Goal: Browse casually: Explore the website without a specific task or goal

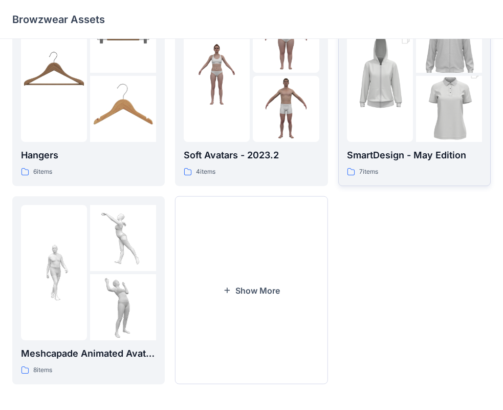
scroll to position [254, 0]
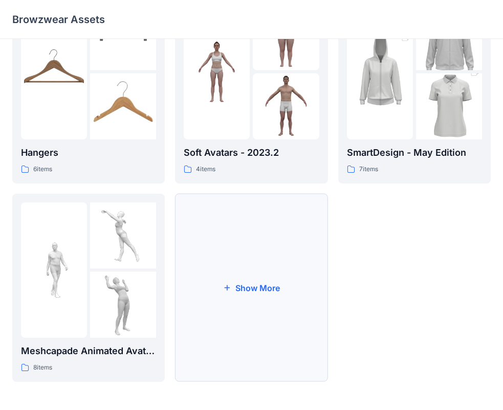
click at [238, 288] on button "Show More" at bounding box center [251, 288] width 153 height 188
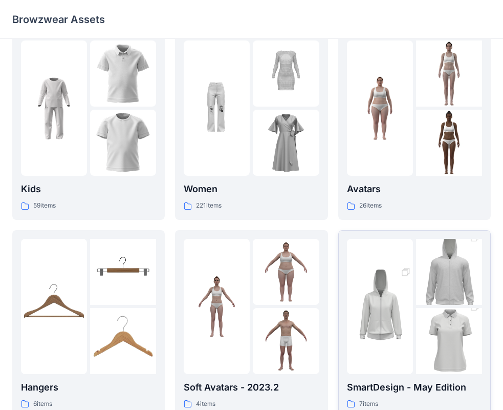
scroll to position [51, 0]
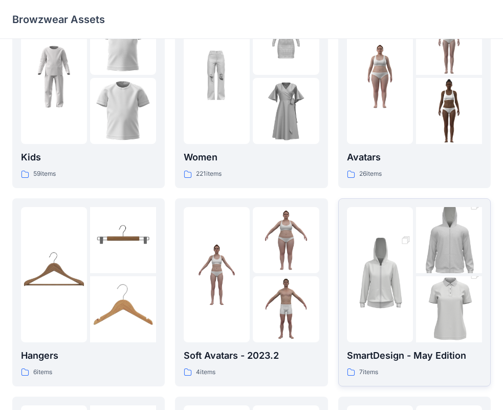
click at [376, 286] on img at bounding box center [380, 274] width 66 height 99
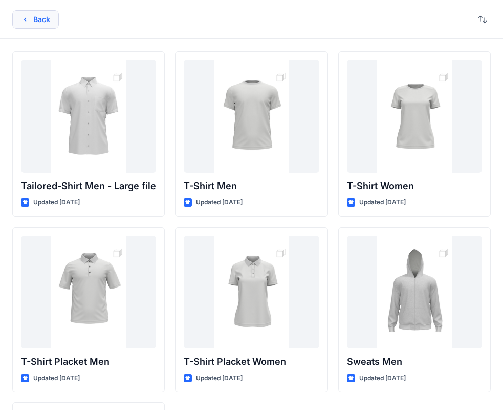
click at [29, 17] on button "Back" at bounding box center [35, 19] width 47 height 18
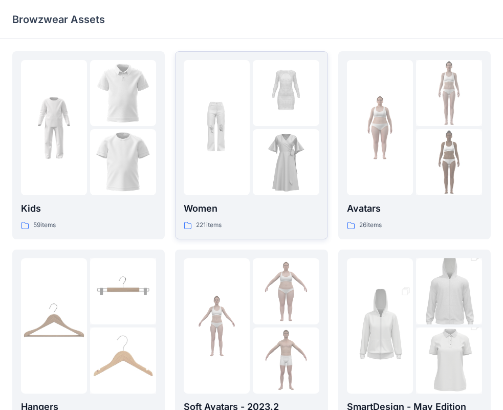
scroll to position [51, 0]
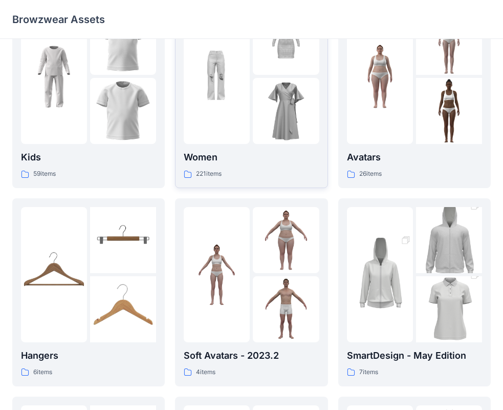
click at [231, 101] on img at bounding box center [217, 77] width 66 height 66
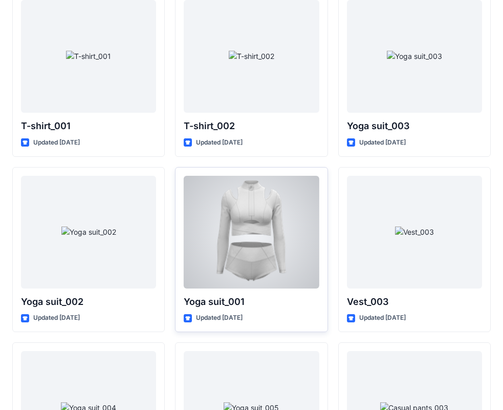
scroll to position [5500, 0]
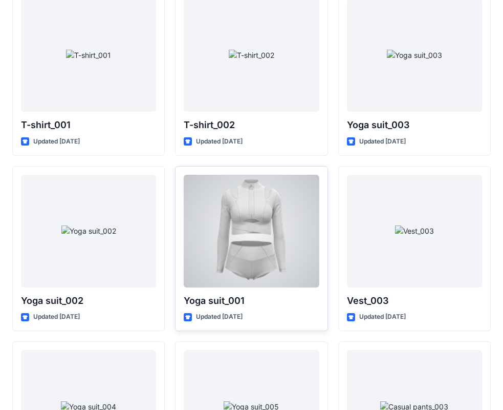
click at [262, 217] on div at bounding box center [251, 231] width 135 height 113
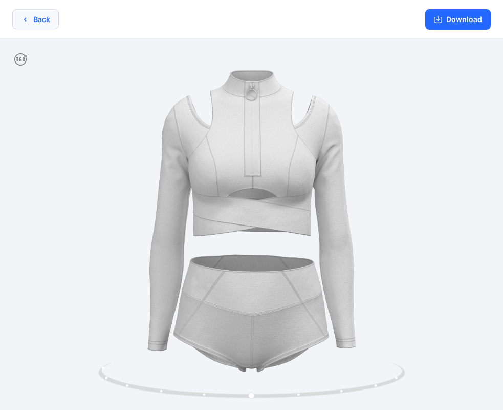
click at [26, 18] on icon "button" at bounding box center [25, 19] width 2 height 4
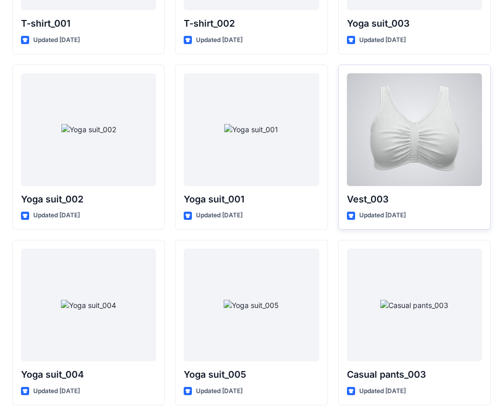
scroll to position [5602, 0]
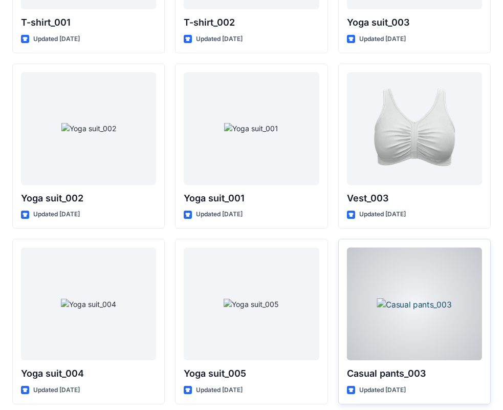
click at [397, 305] on div at bounding box center [414, 303] width 135 height 113
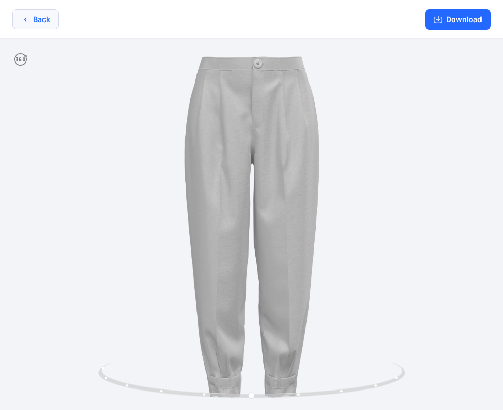
click at [38, 24] on button "Back" at bounding box center [35, 19] width 47 height 20
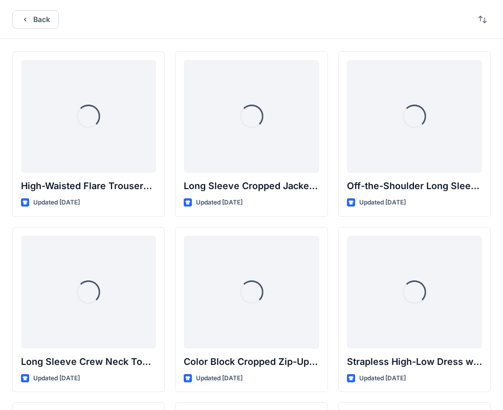
scroll to position [5602, 0]
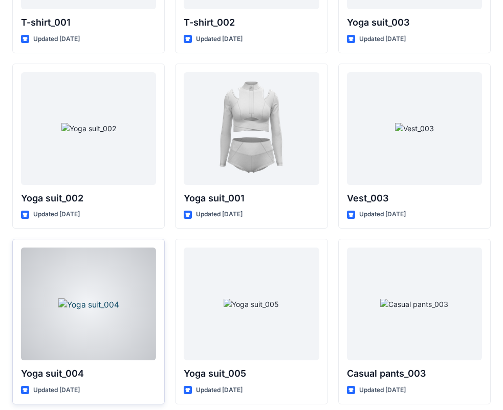
click at [116, 316] on div at bounding box center [88, 303] width 135 height 113
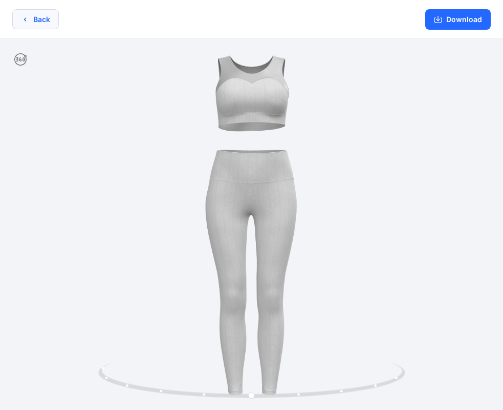
click at [32, 21] on button "Back" at bounding box center [35, 19] width 47 height 20
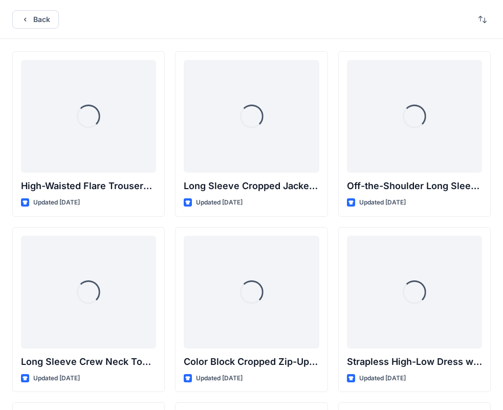
scroll to position [5602, 0]
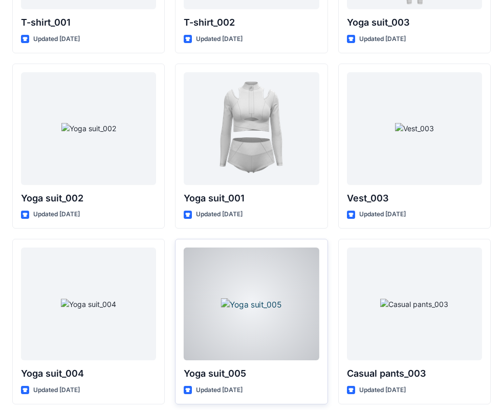
click at [262, 310] on div at bounding box center [251, 303] width 135 height 113
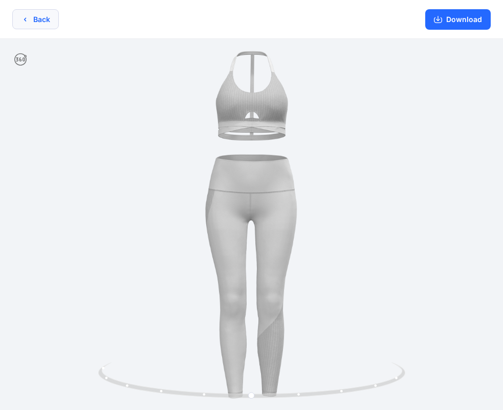
click at [27, 14] on button "Back" at bounding box center [35, 19] width 47 height 20
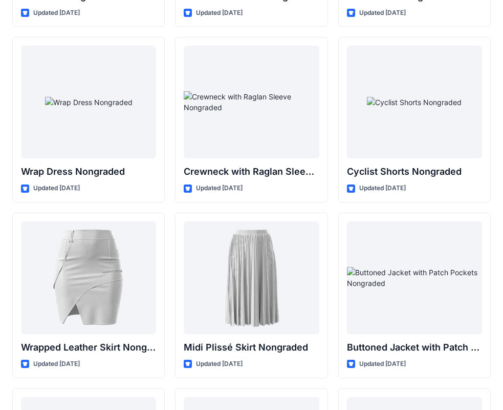
scroll to position [9081, 0]
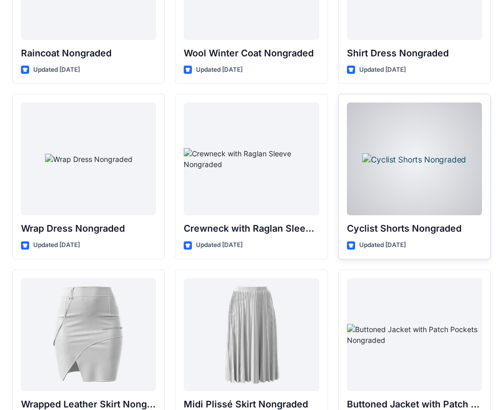
click at [431, 193] on div at bounding box center [414, 158] width 135 height 113
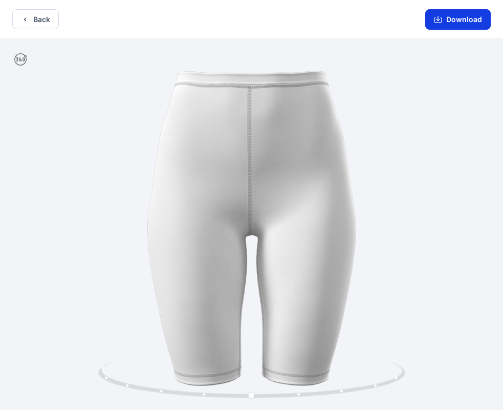
click at [458, 19] on button "Download" at bounding box center [459, 19] width 66 height 20
click at [35, 20] on button "Back" at bounding box center [35, 19] width 47 height 20
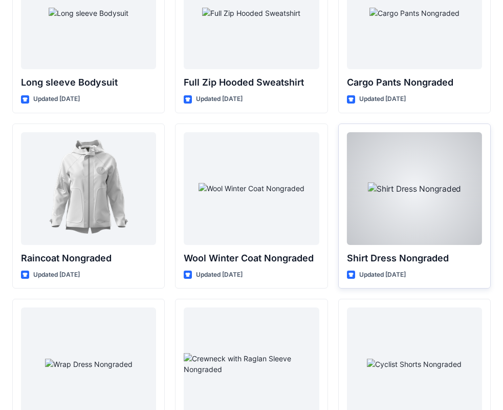
scroll to position [8722, 0]
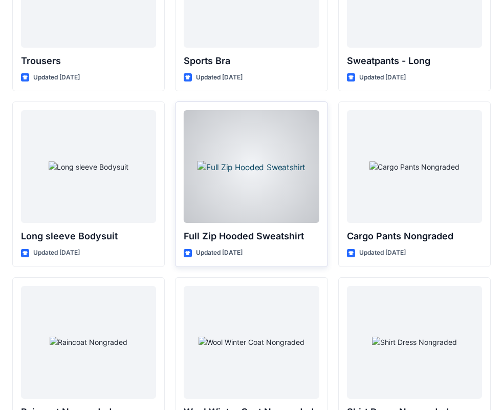
click at [254, 185] on div at bounding box center [251, 166] width 135 height 113
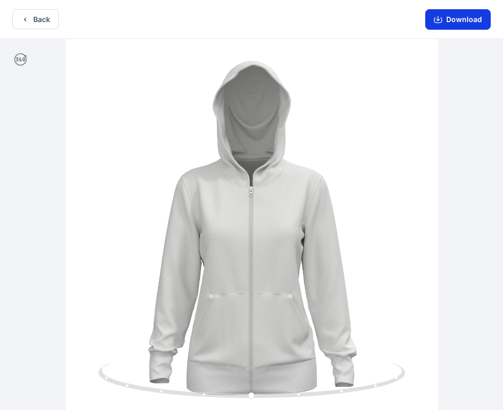
click at [462, 17] on button "Download" at bounding box center [459, 19] width 66 height 20
click at [32, 18] on button "Back" at bounding box center [35, 19] width 47 height 20
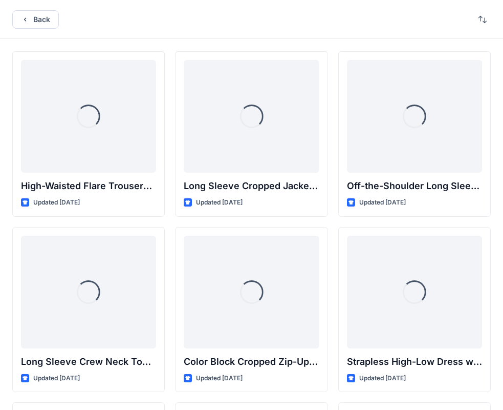
scroll to position [8722, 0]
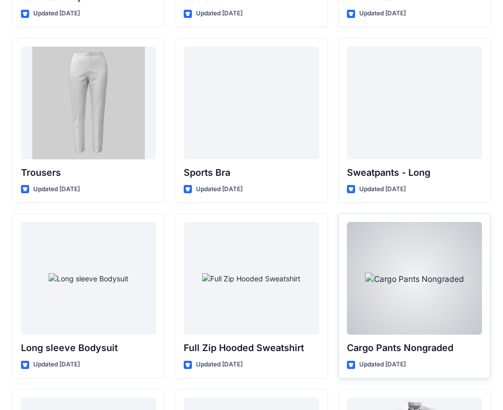
scroll to position [8569, 0]
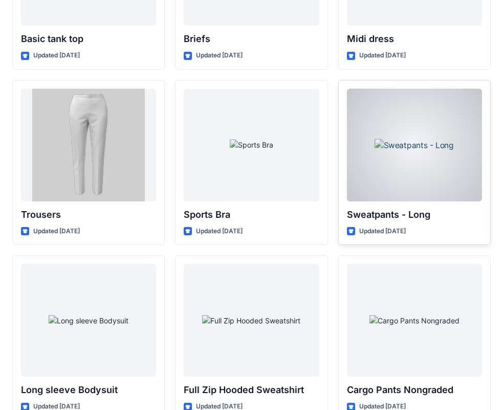
click at [413, 161] on div at bounding box center [414, 145] width 135 height 113
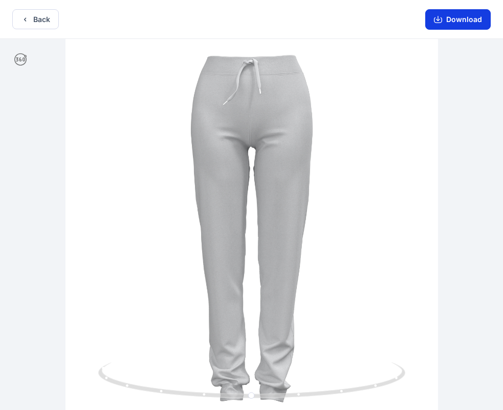
click at [451, 17] on button "Download" at bounding box center [459, 19] width 66 height 20
click at [28, 19] on icon "button" at bounding box center [25, 19] width 8 height 8
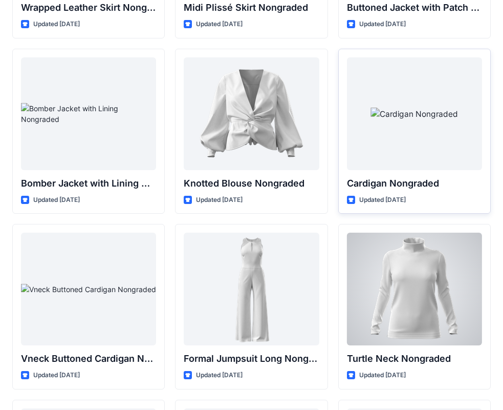
scroll to position [9491, 0]
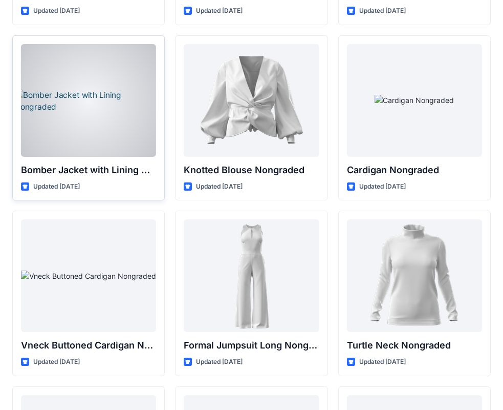
click at [92, 115] on div at bounding box center [88, 100] width 135 height 113
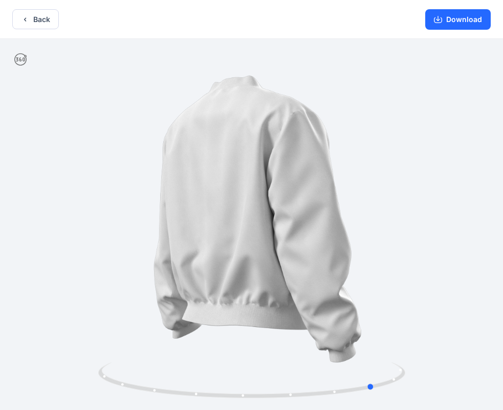
drag, startPoint x: 370, startPoint y: 386, endPoint x: 188, endPoint y: 357, distance: 184.2
click at [190, 367] on icon at bounding box center [253, 381] width 310 height 38
click at [35, 15] on button "Back" at bounding box center [35, 19] width 47 height 20
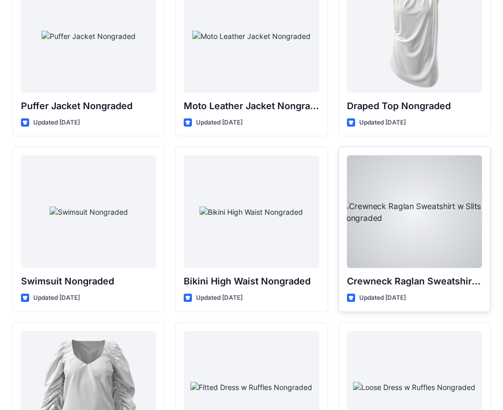
scroll to position [9952, 0]
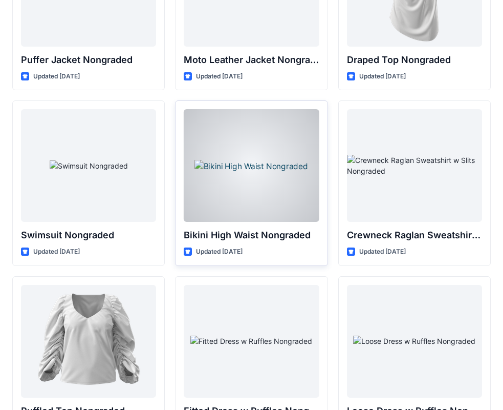
click at [262, 180] on div at bounding box center [251, 165] width 135 height 113
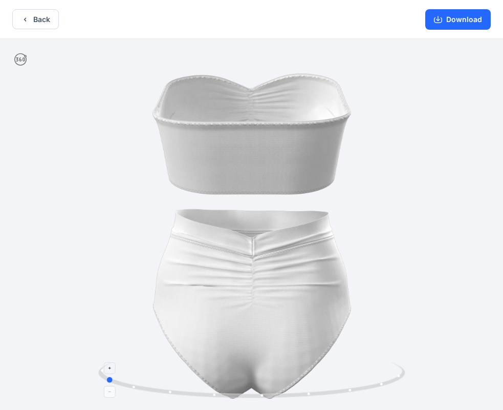
drag, startPoint x: 393, startPoint y: 381, endPoint x: 249, endPoint y: 381, distance: 143.4
click at [248, 381] on icon at bounding box center [253, 381] width 310 height 38
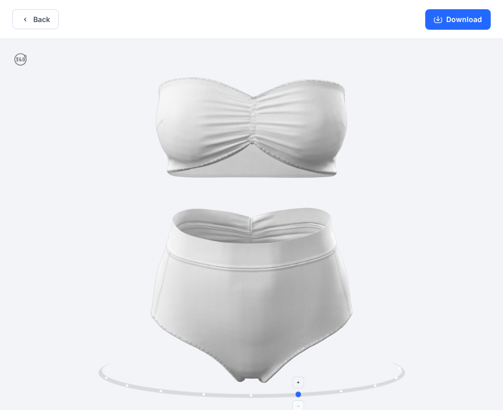
drag, startPoint x: 377, startPoint y: 384, endPoint x: 263, endPoint y: 383, distance: 113.7
click at [263, 383] on icon at bounding box center [253, 381] width 310 height 38
click at [464, 20] on button "Download" at bounding box center [459, 19] width 66 height 20
click at [35, 17] on button "Back" at bounding box center [35, 19] width 47 height 20
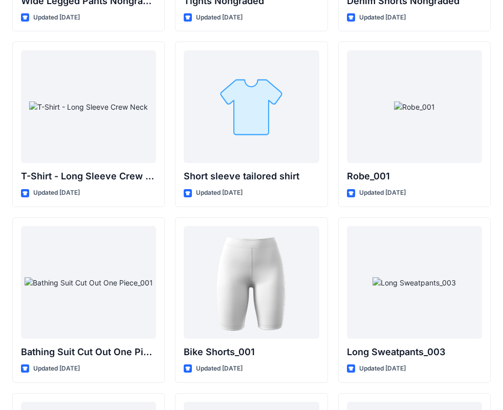
scroll to position [11114, 0]
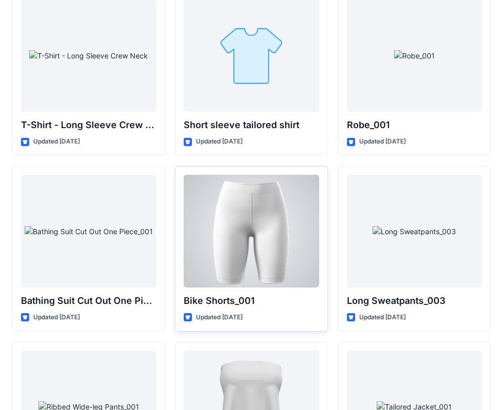
click at [298, 240] on div at bounding box center [251, 231] width 135 height 113
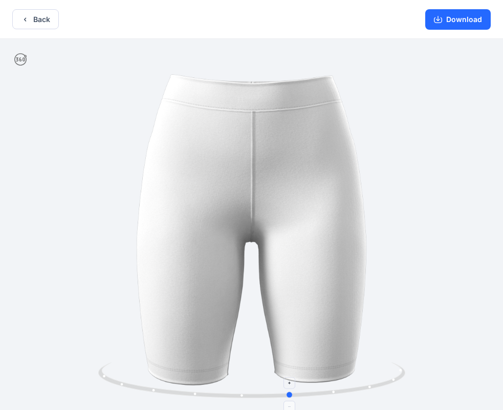
drag, startPoint x: 398, startPoint y: 375, endPoint x: 130, endPoint y: 372, distance: 267.9
click at [130, 372] on icon at bounding box center [253, 381] width 310 height 38
click at [452, 19] on button "Download" at bounding box center [459, 19] width 66 height 20
click at [37, 19] on button "Back" at bounding box center [35, 19] width 47 height 20
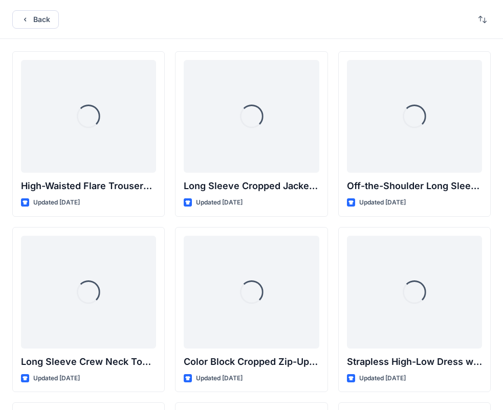
scroll to position [11114, 0]
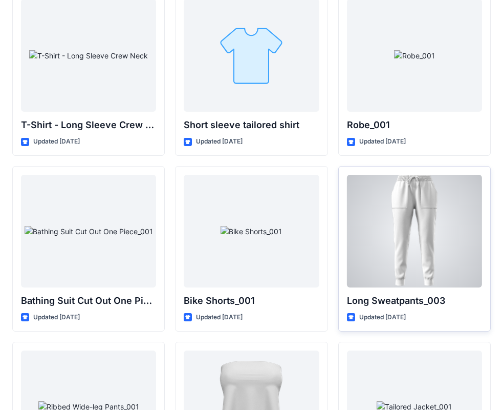
click at [410, 213] on div at bounding box center [414, 231] width 135 height 113
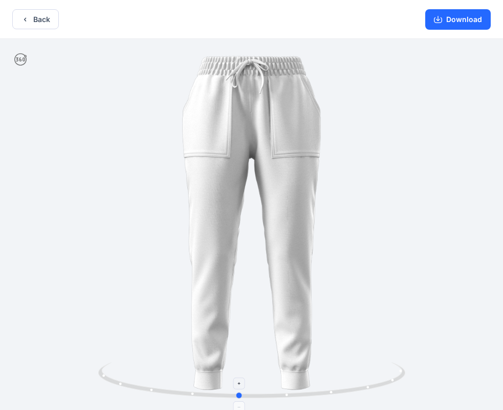
drag, startPoint x: 396, startPoint y: 377, endPoint x: 382, endPoint y: 375, distance: 14.0
click at [383, 387] on icon at bounding box center [253, 381] width 310 height 38
click at [475, 10] on button "Download" at bounding box center [459, 19] width 66 height 20
click at [34, 15] on button "Back" at bounding box center [35, 19] width 47 height 20
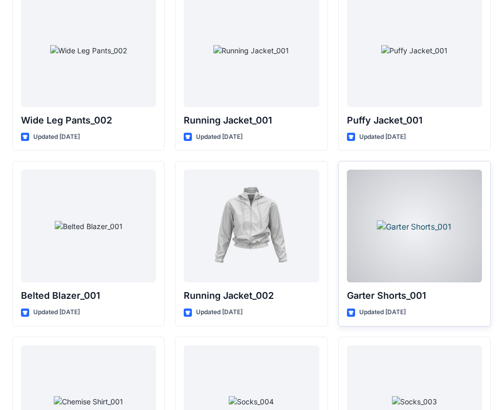
scroll to position [12175, 0]
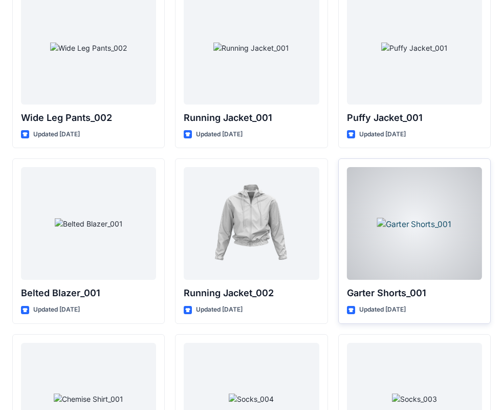
click at [423, 230] on div at bounding box center [414, 223] width 135 height 113
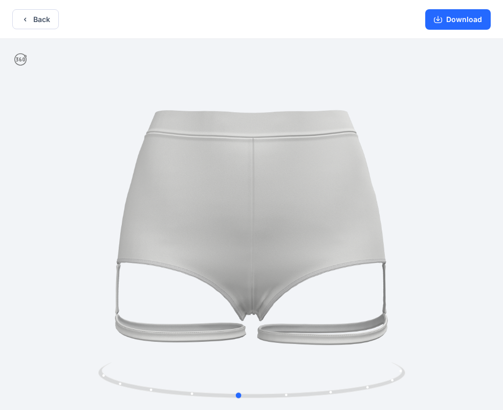
drag, startPoint x: 396, startPoint y: 380, endPoint x: 383, endPoint y: 405, distance: 28.6
click at [383, 406] on div at bounding box center [251, 225] width 503 height 373
click at [35, 16] on button "Back" at bounding box center [35, 19] width 47 height 20
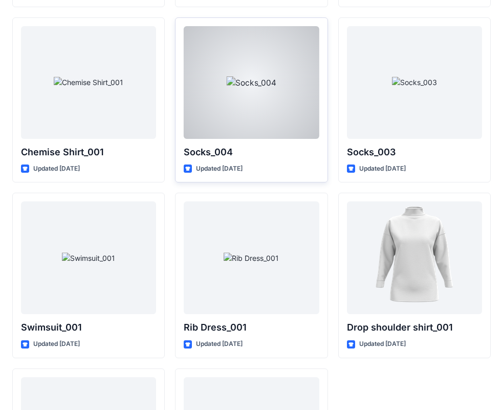
scroll to position [12518, 0]
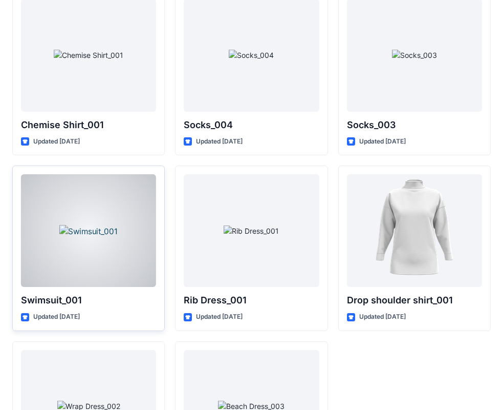
click at [115, 225] on div at bounding box center [88, 230] width 135 height 113
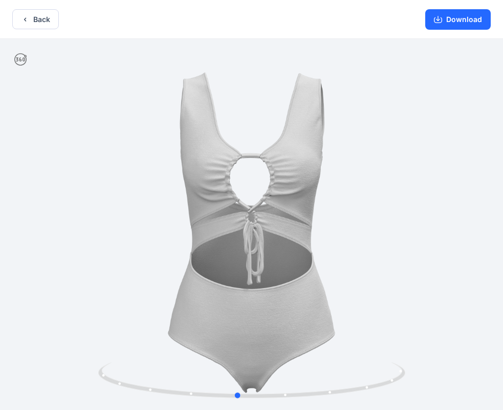
drag, startPoint x: 377, startPoint y: 299, endPoint x: 363, endPoint y: 311, distance: 18.9
click at [363, 311] on div at bounding box center [251, 225] width 503 height 373
click at [462, 19] on button "Download" at bounding box center [459, 19] width 66 height 20
click at [34, 19] on button "Back" at bounding box center [35, 19] width 47 height 20
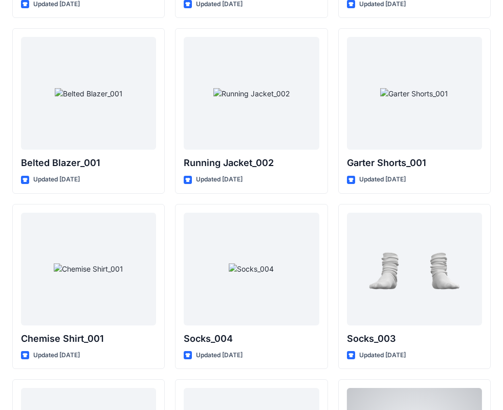
scroll to position [12269, 0]
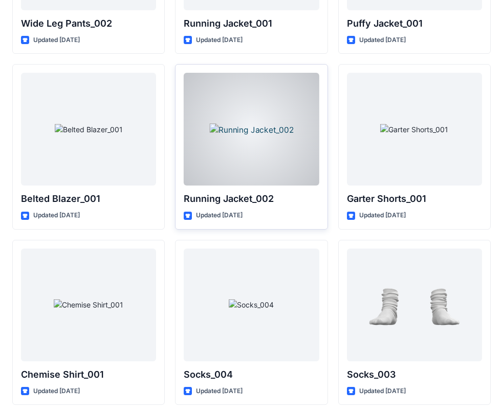
click at [263, 154] on div at bounding box center [251, 129] width 135 height 113
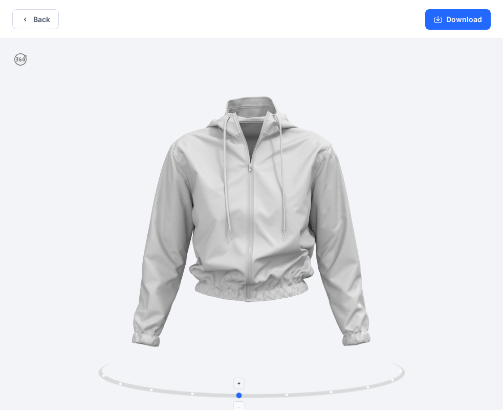
drag, startPoint x: 397, startPoint y: 374, endPoint x: 386, endPoint y: 389, distance: 18.6
click at [386, 389] on icon at bounding box center [253, 381] width 310 height 38
click at [461, 15] on button "Download" at bounding box center [459, 19] width 66 height 20
click at [99, 74] on div at bounding box center [251, 225] width 503 height 373
click at [22, 20] on icon "button" at bounding box center [25, 19] width 8 height 8
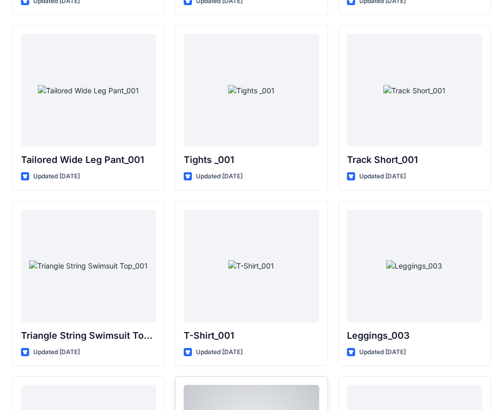
scroll to position [11603, 0]
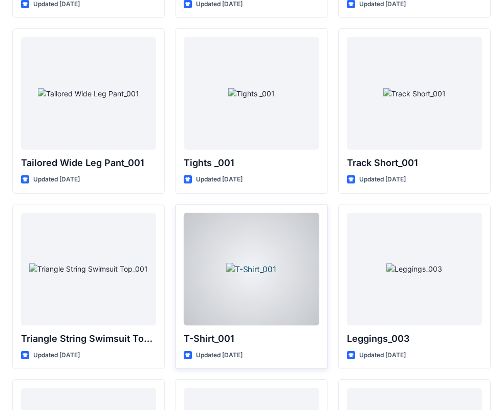
click at [262, 257] on div at bounding box center [251, 269] width 135 height 113
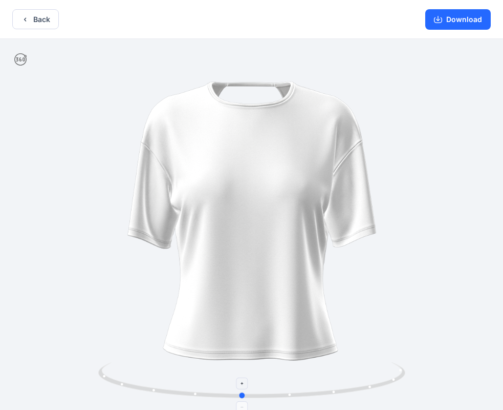
drag, startPoint x: 398, startPoint y: 375, endPoint x: 389, endPoint y: 385, distance: 13.8
click at [389, 385] on icon at bounding box center [253, 381] width 310 height 38
click at [27, 19] on icon "button" at bounding box center [25, 19] width 8 height 8
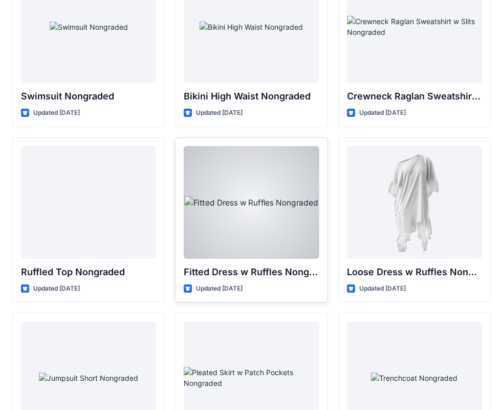
scroll to position [10066, 0]
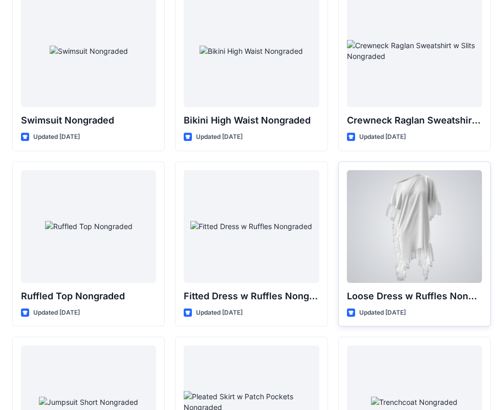
click at [408, 208] on div at bounding box center [414, 226] width 135 height 113
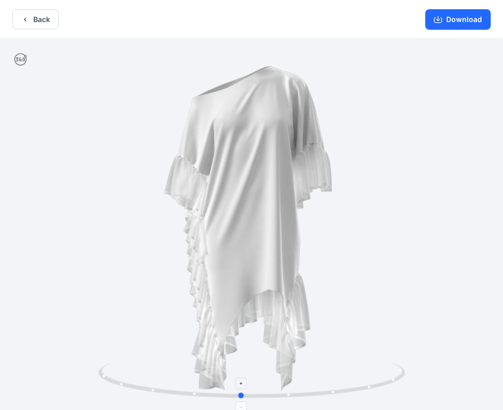
drag, startPoint x: 401, startPoint y: 377, endPoint x: 390, endPoint y: 390, distance: 16.7
click at [390, 390] on icon at bounding box center [253, 381] width 310 height 38
click at [30, 18] on button "Back" at bounding box center [35, 19] width 47 height 20
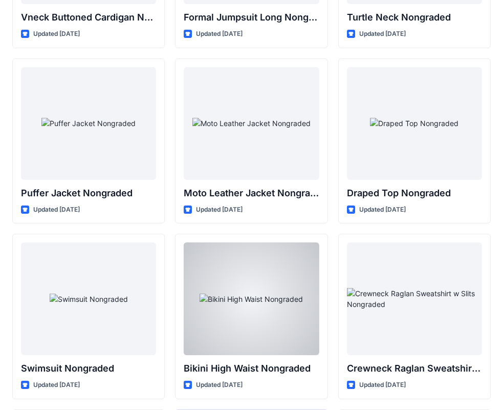
scroll to position [9810, 0]
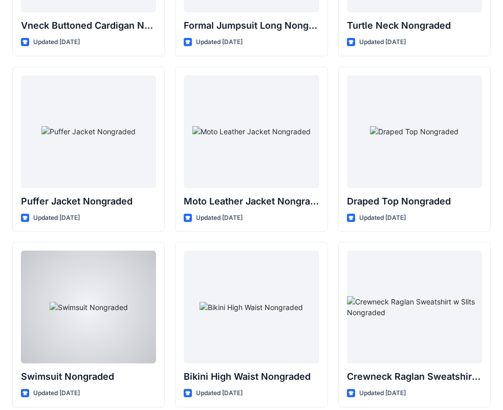
click at [103, 292] on div at bounding box center [88, 306] width 135 height 113
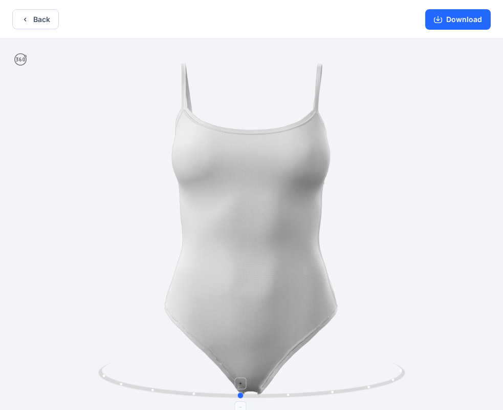
drag, startPoint x: 395, startPoint y: 379, endPoint x: 384, endPoint y: 395, distance: 20.3
click at [384, 395] on icon at bounding box center [253, 381] width 310 height 38
click at [469, 20] on button "Download" at bounding box center [459, 19] width 66 height 20
click at [35, 26] on button "Back" at bounding box center [35, 19] width 47 height 20
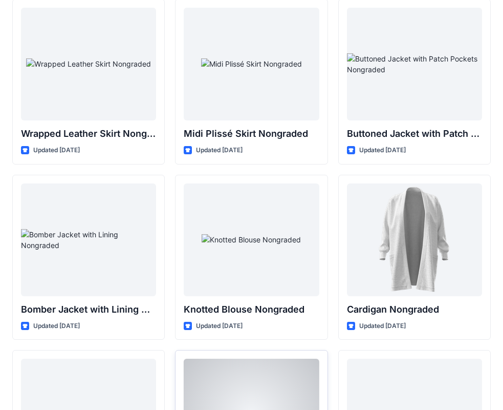
scroll to position [9349, 0]
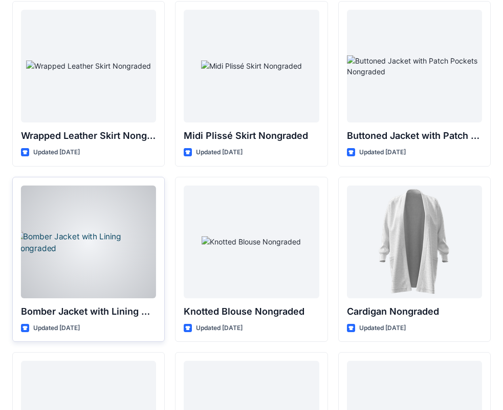
click at [104, 239] on div at bounding box center [88, 241] width 135 height 113
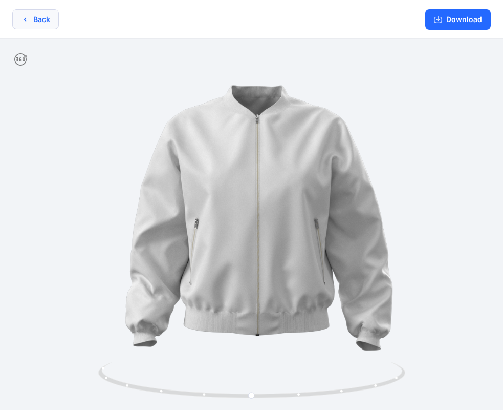
click at [23, 17] on icon "button" at bounding box center [25, 19] width 8 height 8
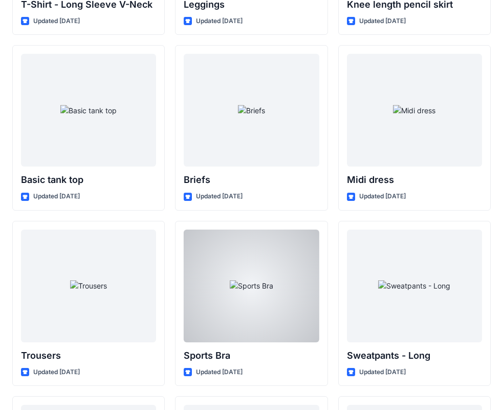
scroll to position [8427, 0]
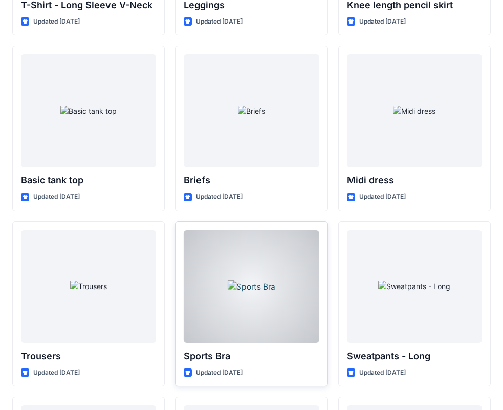
click at [258, 272] on div at bounding box center [251, 286] width 135 height 113
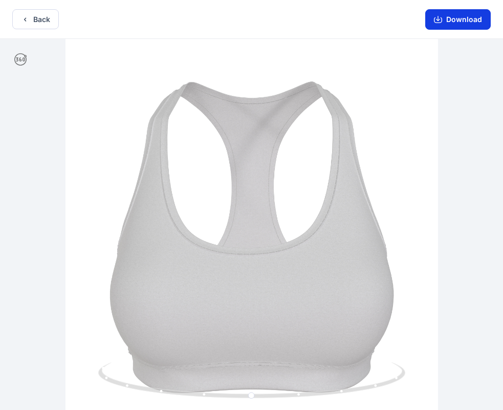
click at [470, 19] on button "Download" at bounding box center [459, 19] width 66 height 20
drag, startPoint x: 397, startPoint y: 377, endPoint x: 419, endPoint y: 385, distance: 23.7
click at [419, 385] on div at bounding box center [251, 225] width 503 height 373
click at [450, 155] on div at bounding box center [251, 225] width 503 height 373
click at [31, 18] on button "Back" at bounding box center [35, 19] width 47 height 20
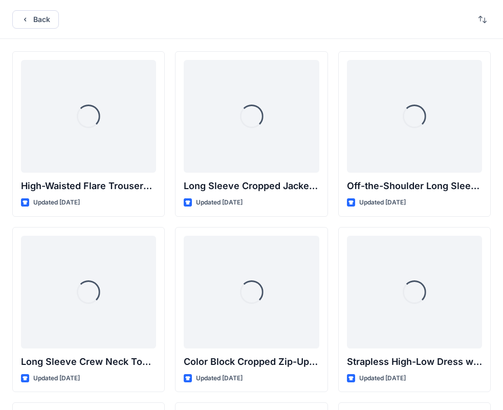
scroll to position [8427, 0]
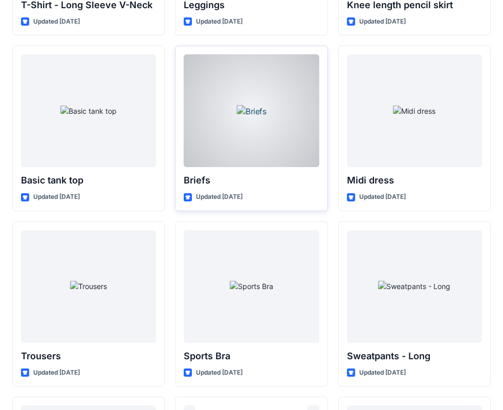
click at [239, 126] on div at bounding box center [251, 110] width 135 height 113
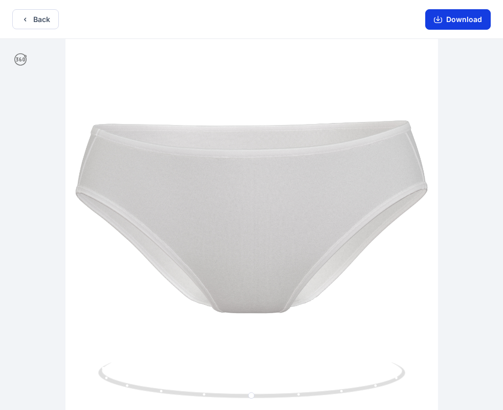
click at [461, 17] on button "Download" at bounding box center [459, 19] width 66 height 20
drag, startPoint x: 350, startPoint y: 390, endPoint x: 359, endPoint y: 394, distance: 9.6
click at [362, 392] on icon at bounding box center [253, 381] width 310 height 38
click at [37, 16] on button "Back" at bounding box center [35, 19] width 47 height 20
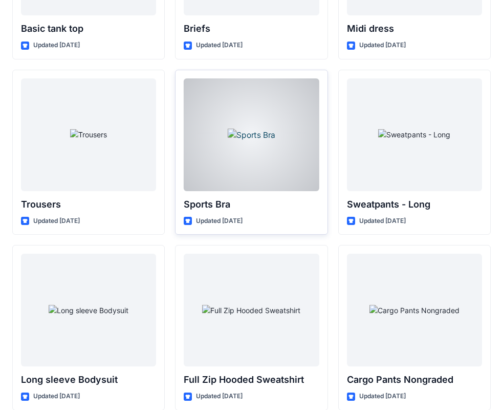
scroll to position [8581, 0]
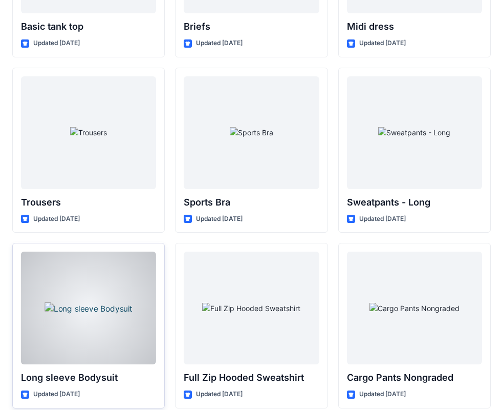
click at [72, 308] on div at bounding box center [88, 307] width 135 height 113
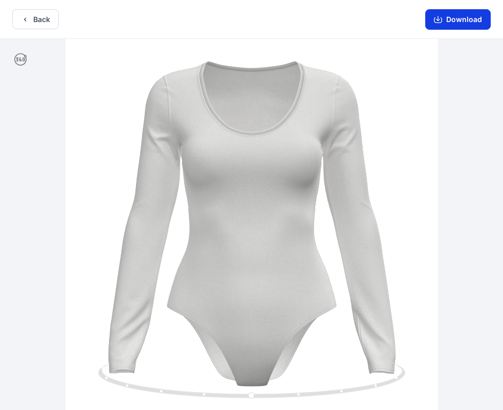
click at [473, 21] on button "Download" at bounding box center [459, 19] width 66 height 20
click at [42, 21] on button "Back" at bounding box center [35, 19] width 47 height 20
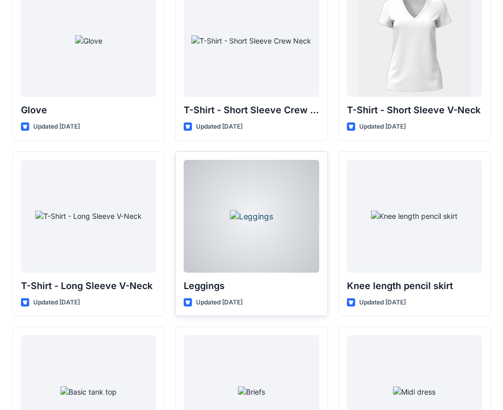
scroll to position [8120, 0]
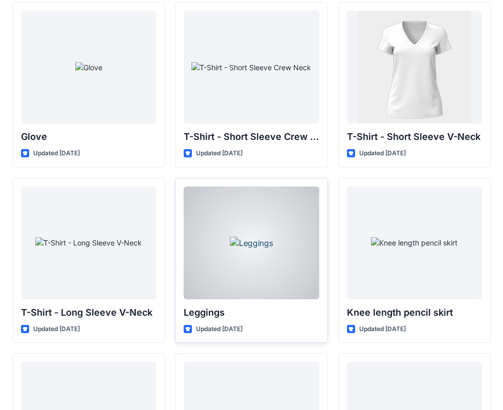
click at [244, 213] on div at bounding box center [251, 242] width 135 height 113
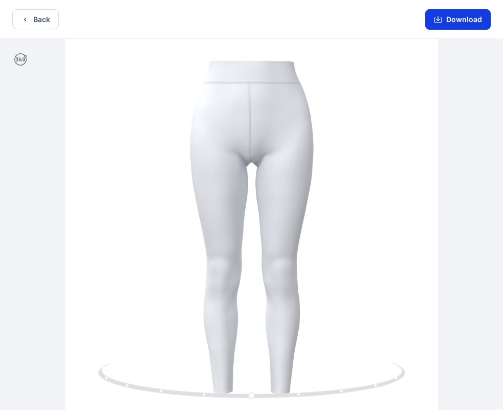
click at [459, 18] on button "Download" at bounding box center [459, 19] width 66 height 20
click at [32, 16] on button "Back" at bounding box center [35, 19] width 47 height 20
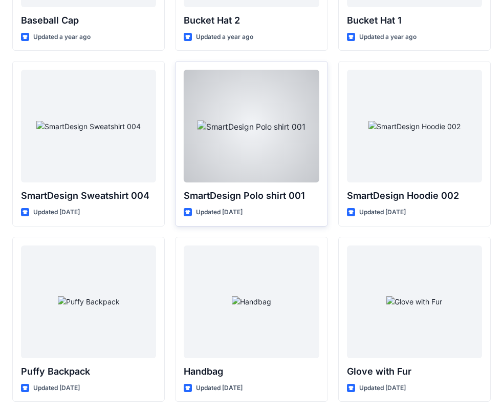
scroll to position [7557, 0]
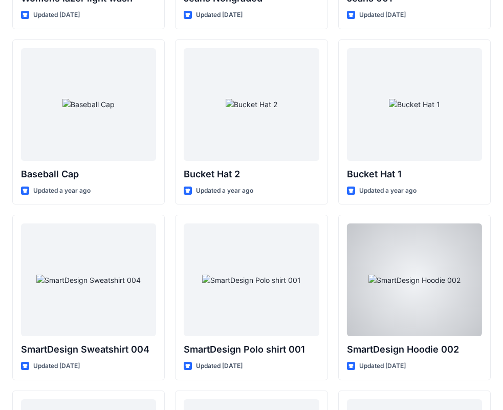
click at [416, 291] on div at bounding box center [414, 279] width 135 height 113
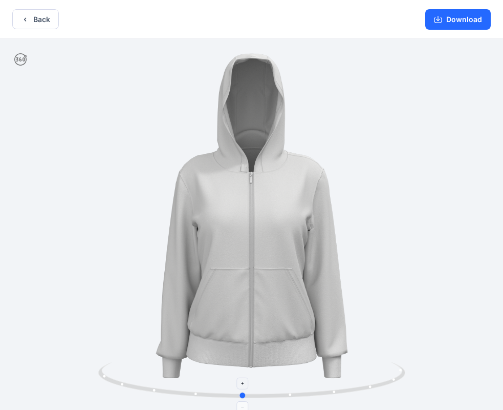
drag, startPoint x: 390, startPoint y: 379, endPoint x: 381, endPoint y: 395, distance: 18.8
click at [381, 395] on icon at bounding box center [253, 381] width 310 height 38
click at [454, 15] on button "Download" at bounding box center [459, 19] width 66 height 20
click at [37, 16] on button "Back" at bounding box center [35, 19] width 47 height 20
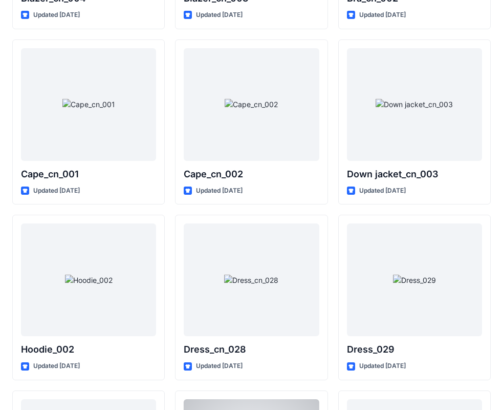
scroll to position [6327, 0]
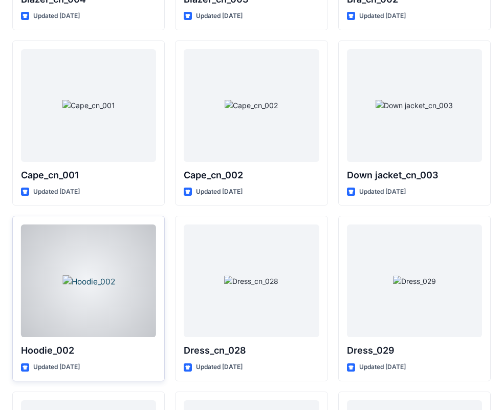
click at [134, 242] on div at bounding box center [88, 280] width 135 height 113
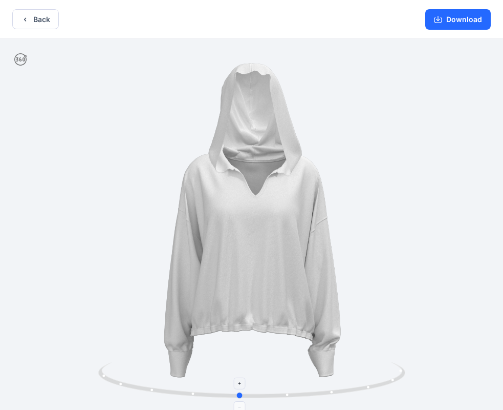
drag, startPoint x: 396, startPoint y: 377, endPoint x: 384, endPoint y: 380, distance: 12.6
click at [384, 380] on icon at bounding box center [253, 381] width 310 height 38
click at [459, 20] on button "Download" at bounding box center [459, 19] width 66 height 20
click at [32, 22] on button "Back" at bounding box center [35, 19] width 47 height 20
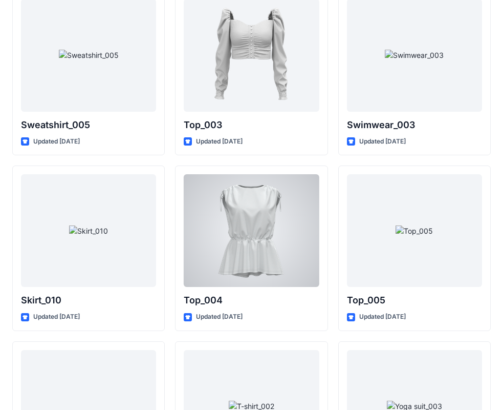
scroll to position [5303, 0]
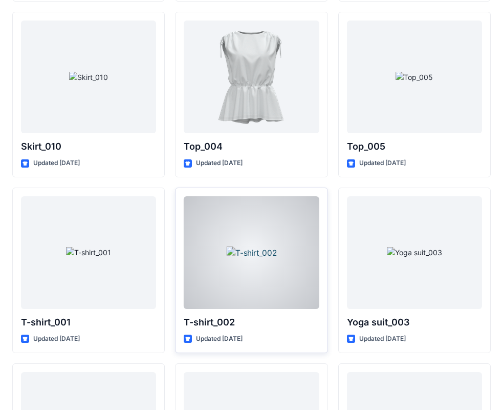
click at [250, 263] on div at bounding box center [251, 252] width 135 height 113
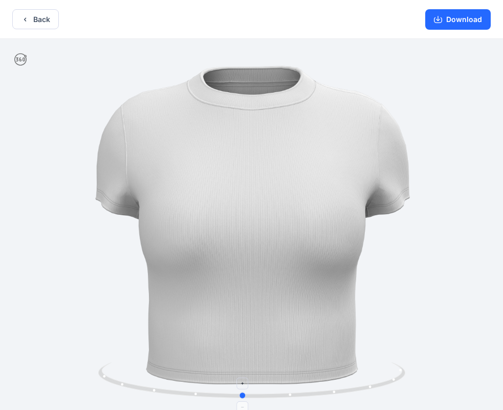
drag, startPoint x: 398, startPoint y: 376, endPoint x: 389, endPoint y: 388, distance: 15.0
click at [389, 388] on icon at bounding box center [253, 381] width 310 height 38
click at [30, 17] on button "Back" at bounding box center [35, 19] width 47 height 20
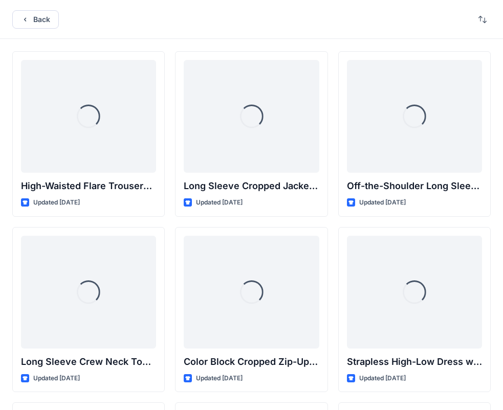
scroll to position [5303, 0]
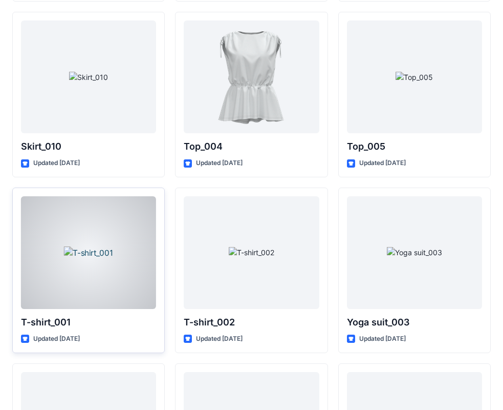
click at [113, 250] on div at bounding box center [88, 252] width 135 height 113
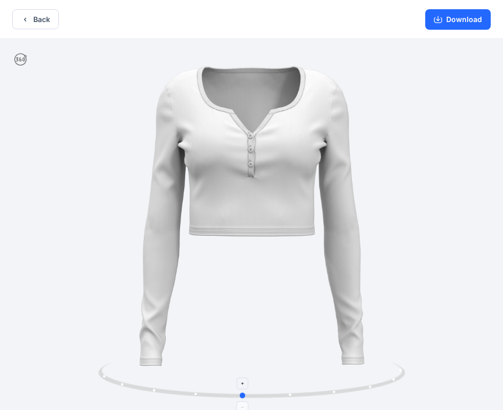
drag, startPoint x: 389, startPoint y: 381, endPoint x: 380, endPoint y: 387, distance: 11.4
click at [380, 387] on icon at bounding box center [253, 381] width 310 height 38
click at [31, 16] on button "Back" at bounding box center [35, 19] width 47 height 20
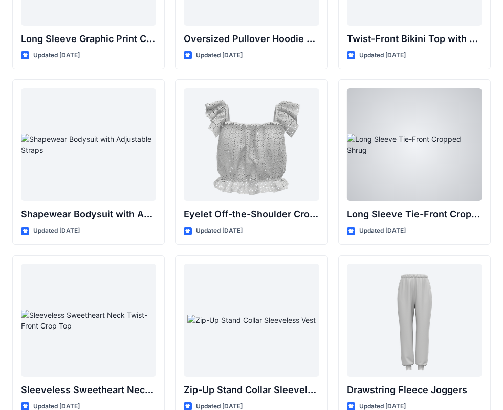
scroll to position [3356, 0]
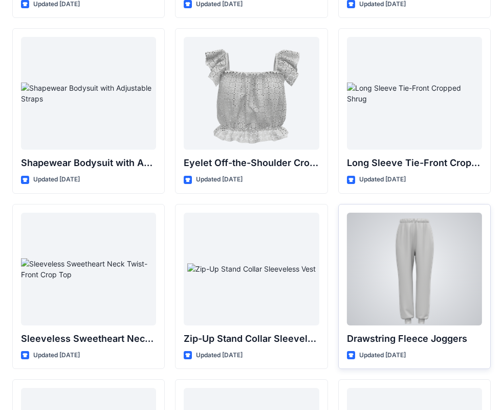
click at [408, 250] on div at bounding box center [414, 269] width 135 height 113
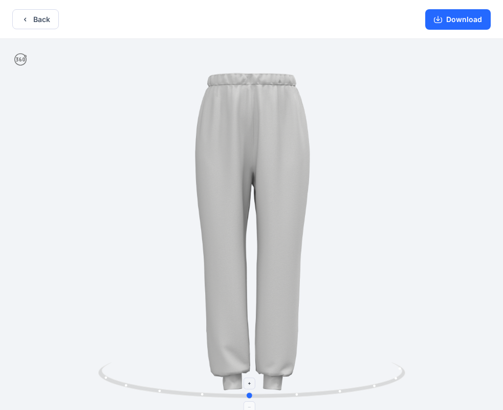
drag, startPoint x: 391, startPoint y: 376, endPoint x: 389, endPoint y: 389, distance: 13.5
click at [389, 389] on icon at bounding box center [253, 381] width 310 height 38
click at [39, 22] on button "Back" at bounding box center [35, 19] width 47 height 20
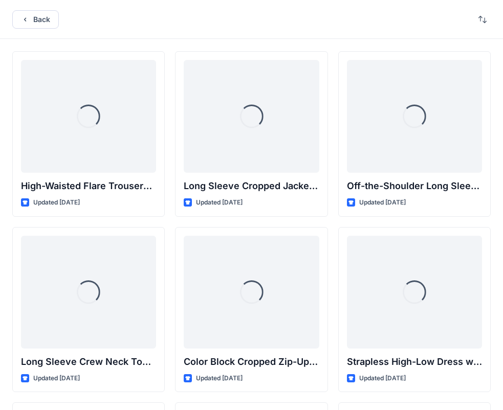
scroll to position [3356, 0]
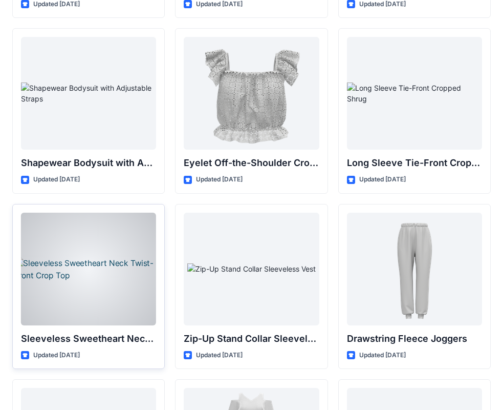
click at [117, 285] on div at bounding box center [88, 269] width 135 height 113
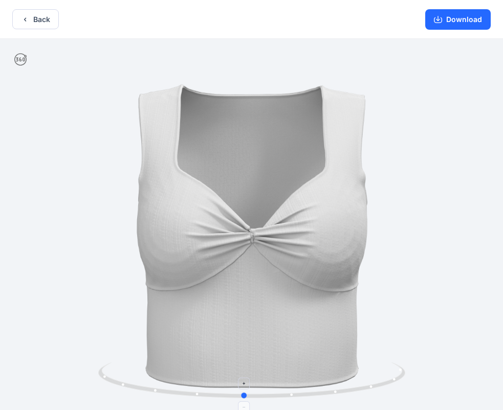
drag, startPoint x: 392, startPoint y: 377, endPoint x: 385, endPoint y: 381, distance: 8.5
click at [385, 381] on icon at bounding box center [253, 381] width 310 height 38
click at [472, 19] on button "Download" at bounding box center [459, 19] width 66 height 20
drag, startPoint x: 38, startPoint y: 9, endPoint x: 37, endPoint y: 15, distance: 6.3
click at [37, 14] on div "Back Download" at bounding box center [251, 19] width 503 height 39
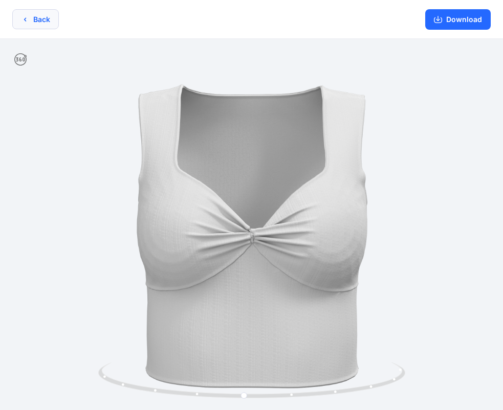
click at [39, 18] on button "Back" at bounding box center [35, 19] width 47 height 20
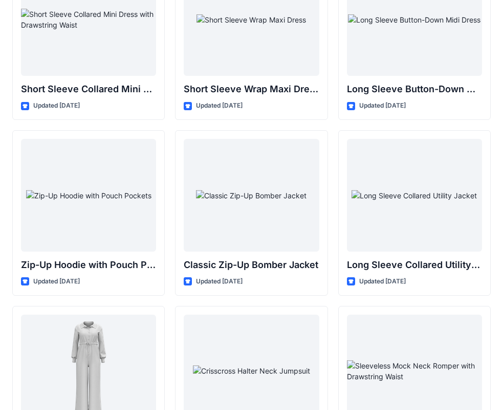
scroll to position [1820, 0]
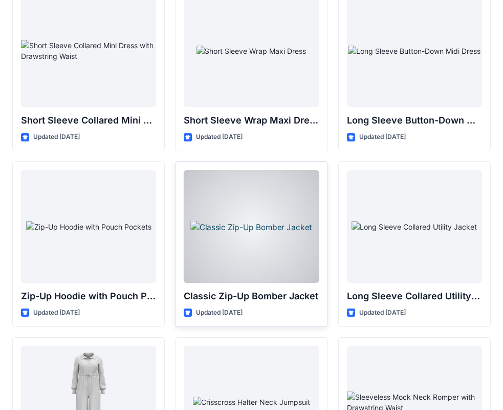
click at [268, 237] on div at bounding box center [251, 226] width 135 height 113
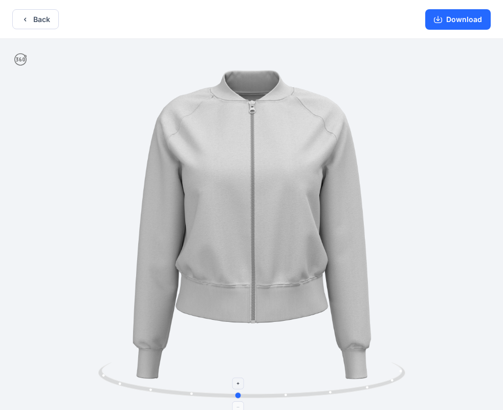
drag, startPoint x: 398, startPoint y: 377, endPoint x: 385, endPoint y: 393, distance: 21.1
click at [463, 21] on button "Download" at bounding box center [459, 19] width 66 height 20
